Goal: Information Seeking & Learning: Learn about a topic

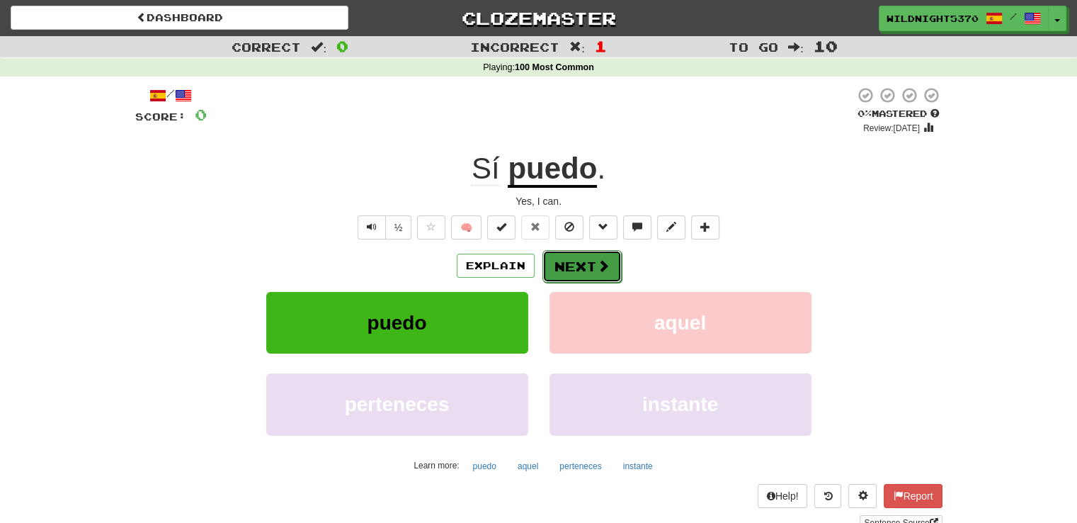
click at [570, 261] on button "Next" at bounding box center [582, 266] width 79 height 33
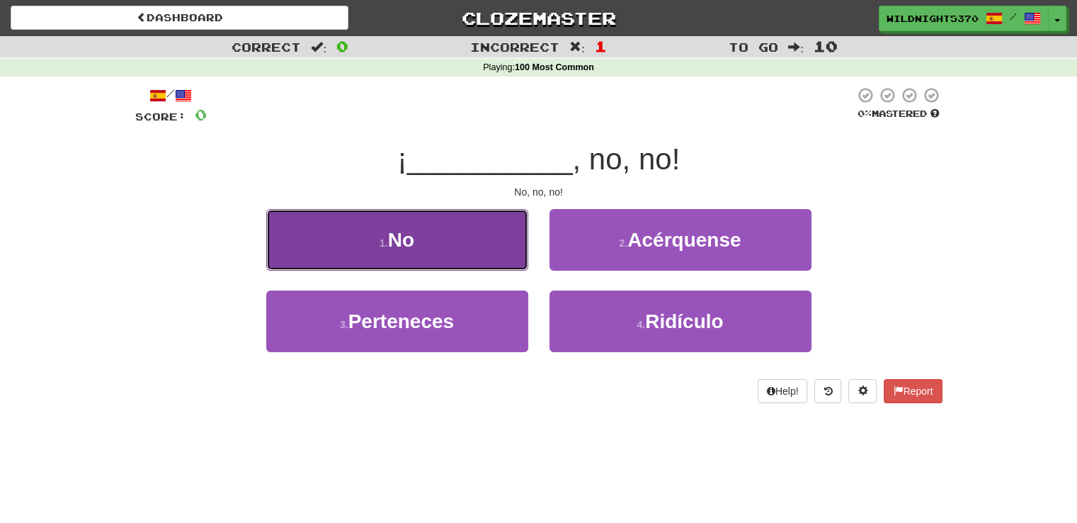
click at [496, 261] on button "1 . No" at bounding box center [397, 240] width 262 height 62
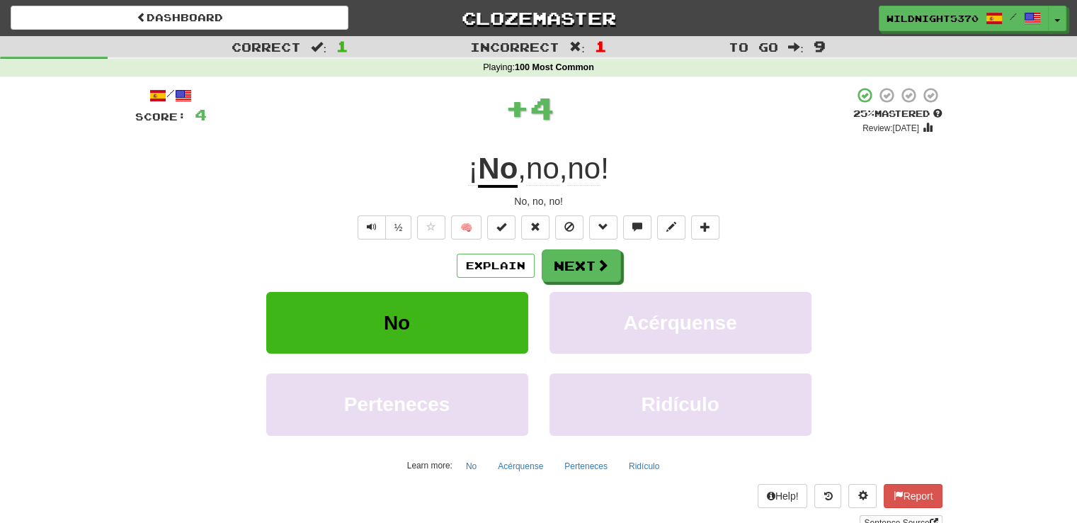
click at [621, 273] on div "Explain Next" at bounding box center [539, 265] width 808 height 33
click at [609, 273] on button "Next" at bounding box center [582, 266] width 79 height 33
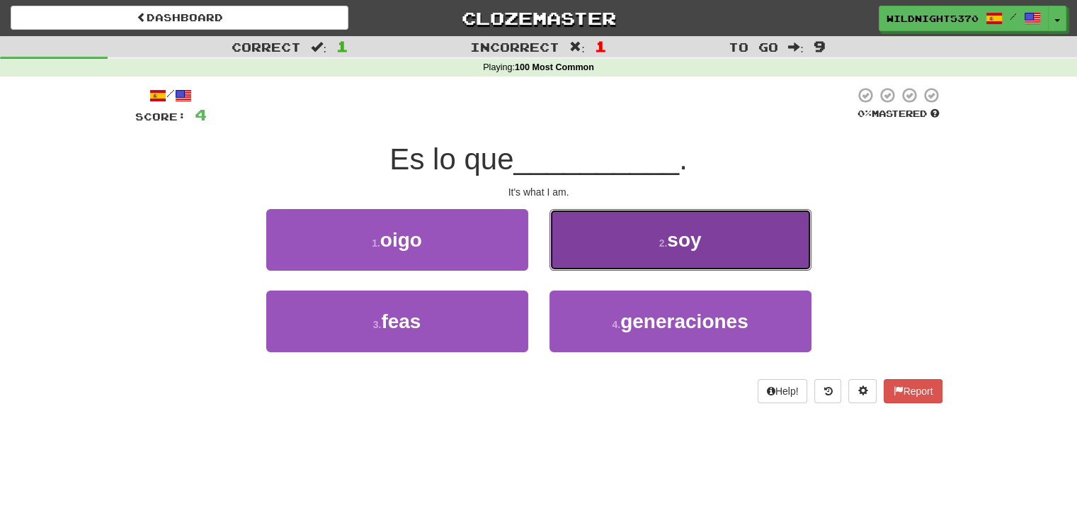
click at [615, 266] on button "2 . soy" at bounding box center [681, 240] width 262 height 62
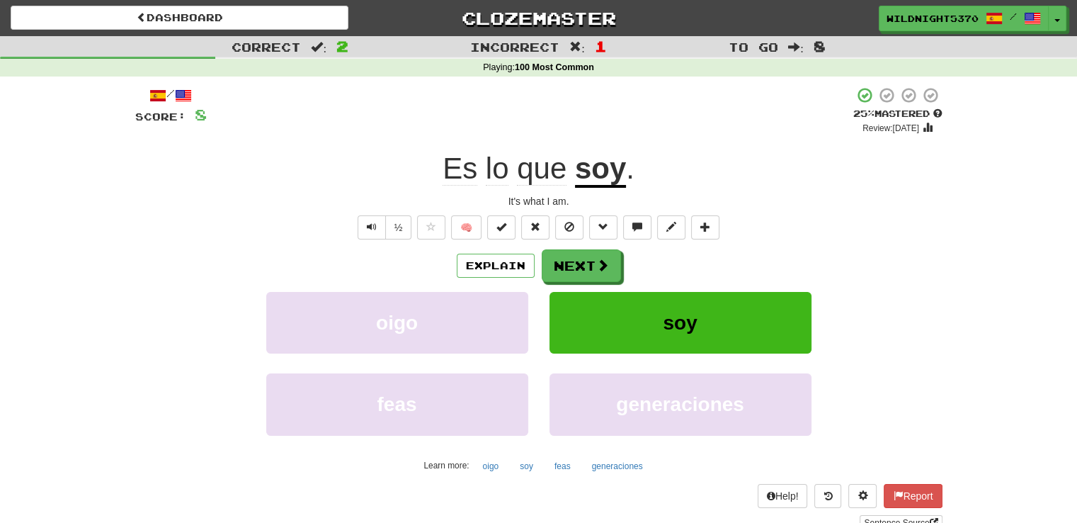
drag, startPoint x: 926, startPoint y: 385, endPoint x: 803, endPoint y: 324, distance: 136.5
click at [926, 385] on div "feas generaciones" at bounding box center [539, 413] width 850 height 81
click at [584, 267] on button "Next" at bounding box center [582, 266] width 79 height 33
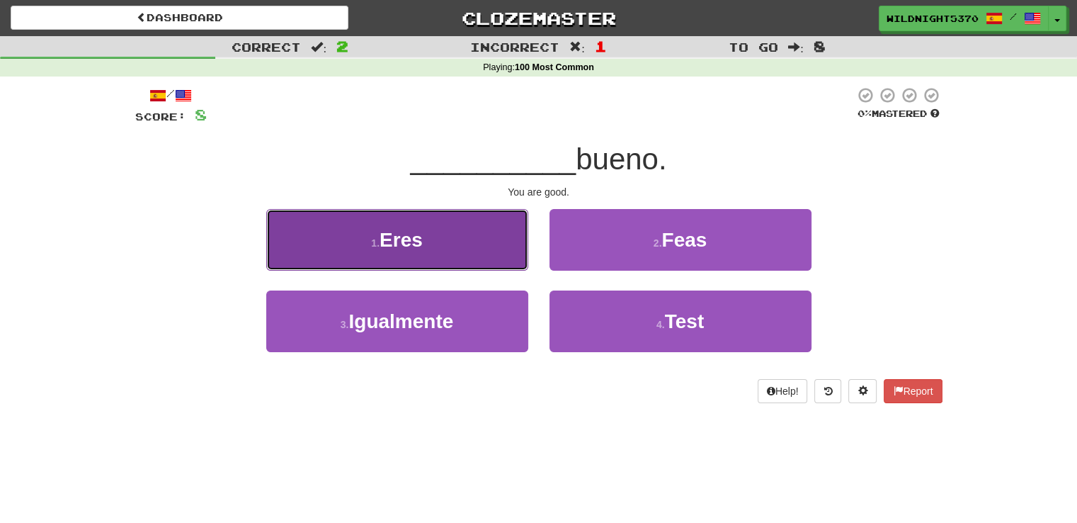
click at [452, 256] on button "1 . Eres" at bounding box center [397, 240] width 262 height 62
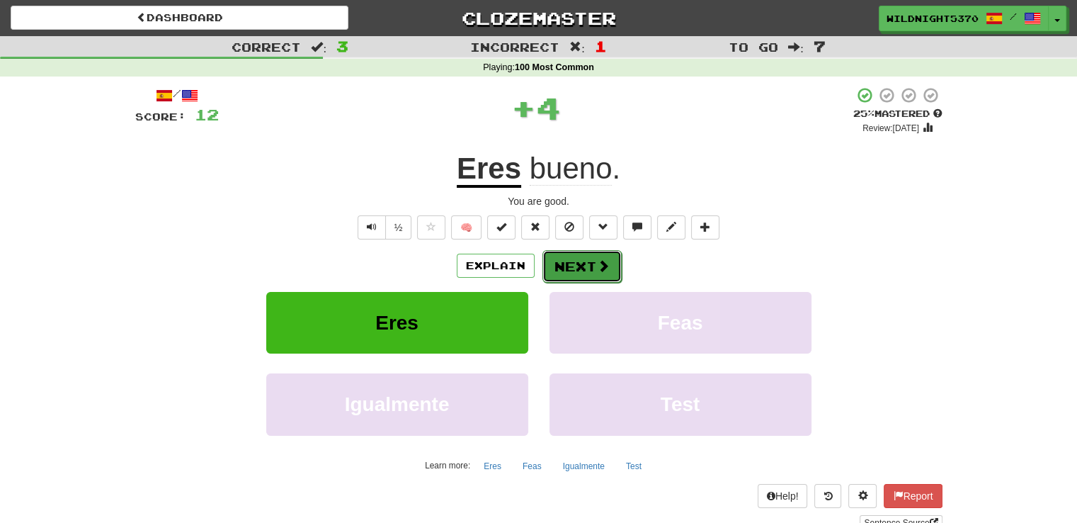
click at [585, 261] on button "Next" at bounding box center [582, 266] width 79 height 33
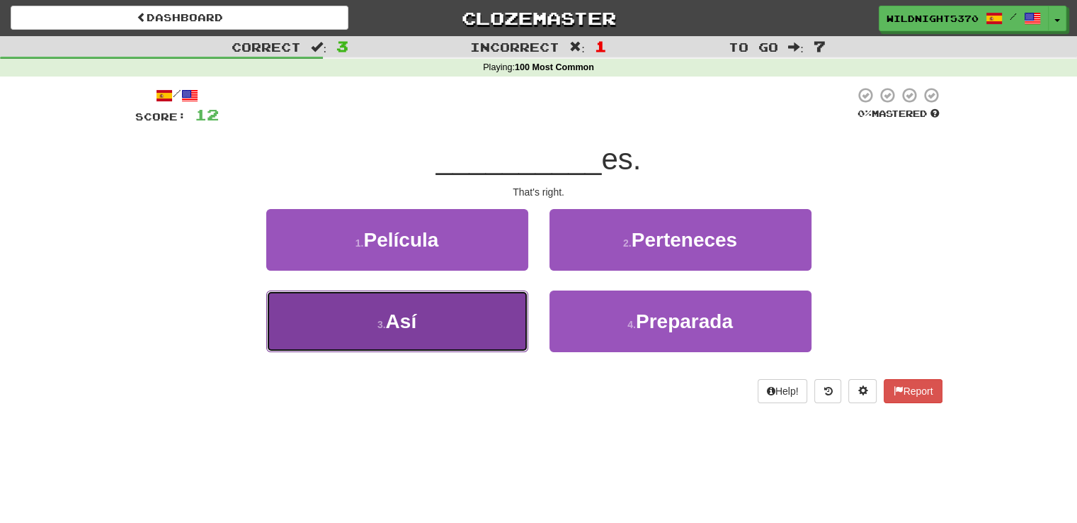
click at [490, 316] on button "3 . Así" at bounding box center [397, 321] width 262 height 62
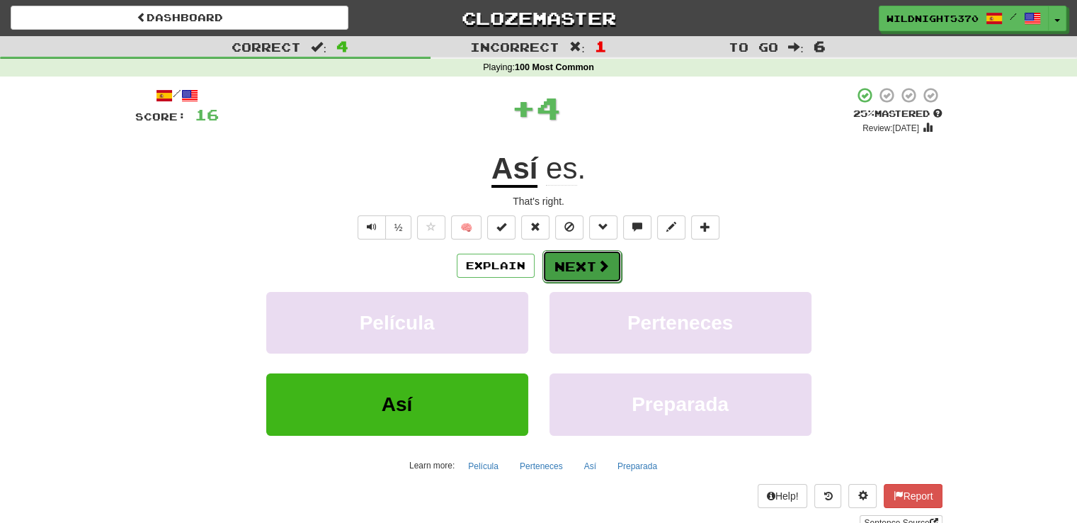
click at [560, 266] on button "Next" at bounding box center [582, 266] width 79 height 33
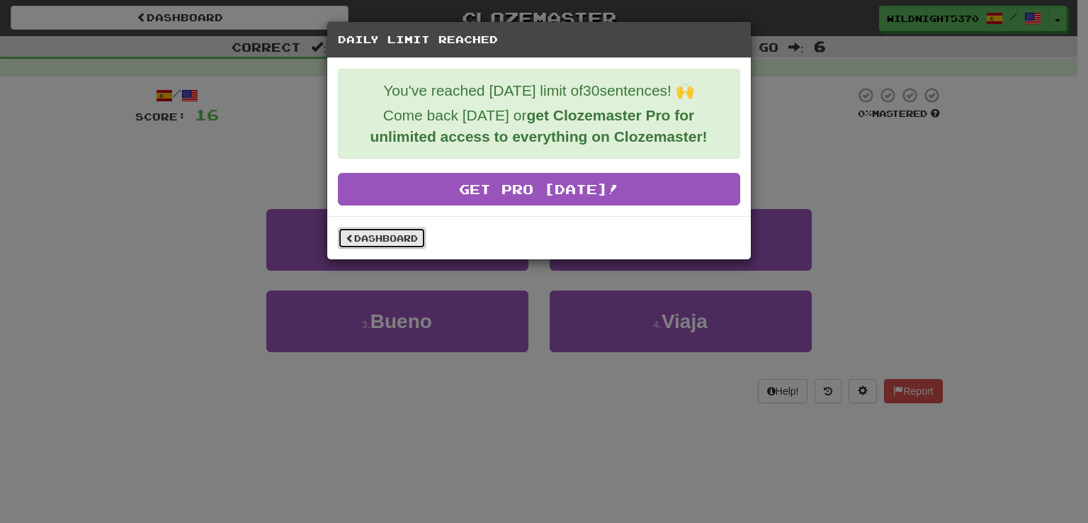
click at [397, 238] on link "Dashboard" at bounding box center [382, 237] width 88 height 21
